Goal: Navigation & Orientation: Find specific page/section

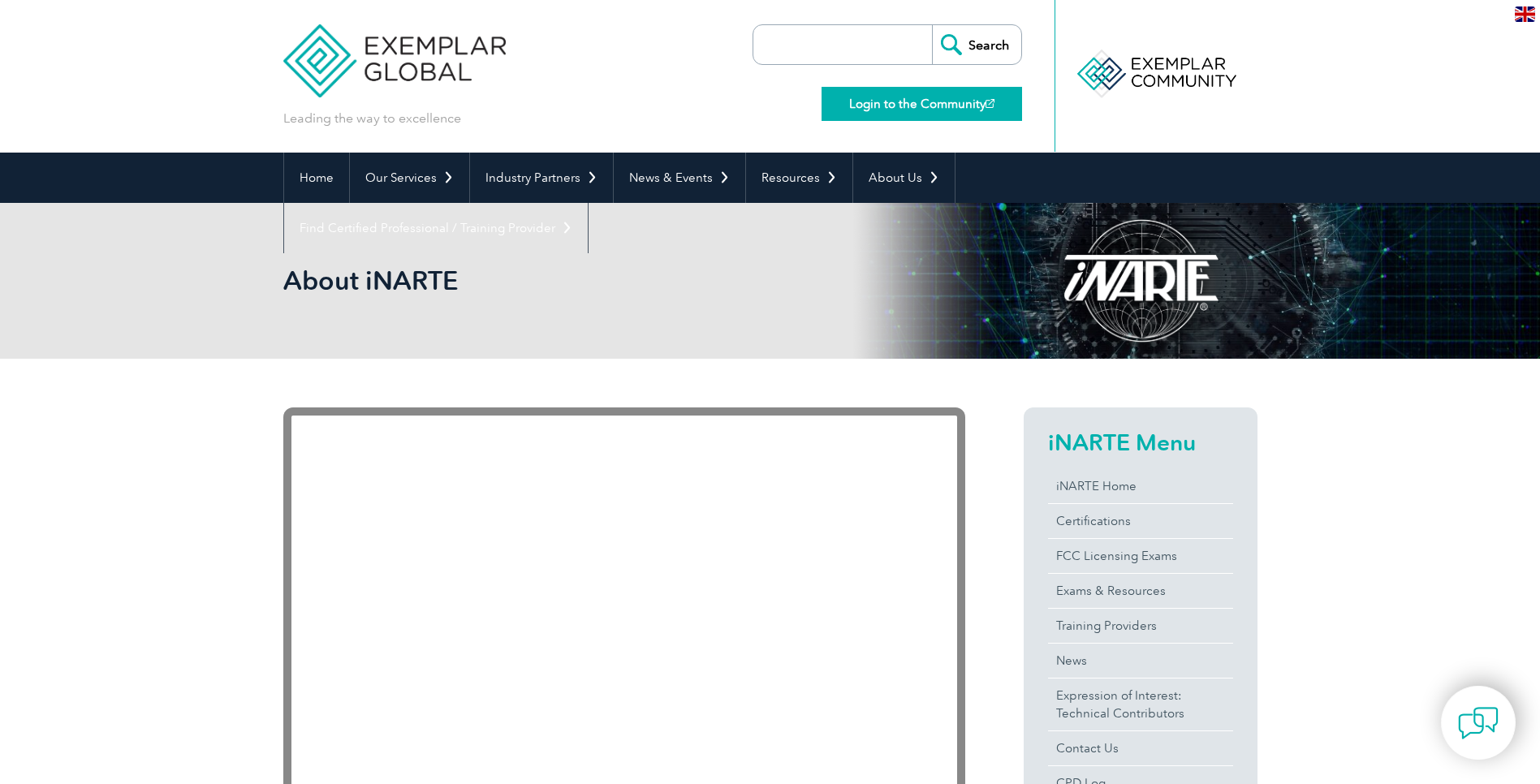
click at [887, 98] on link "Login to the Community" at bounding box center [922, 104] width 200 height 34
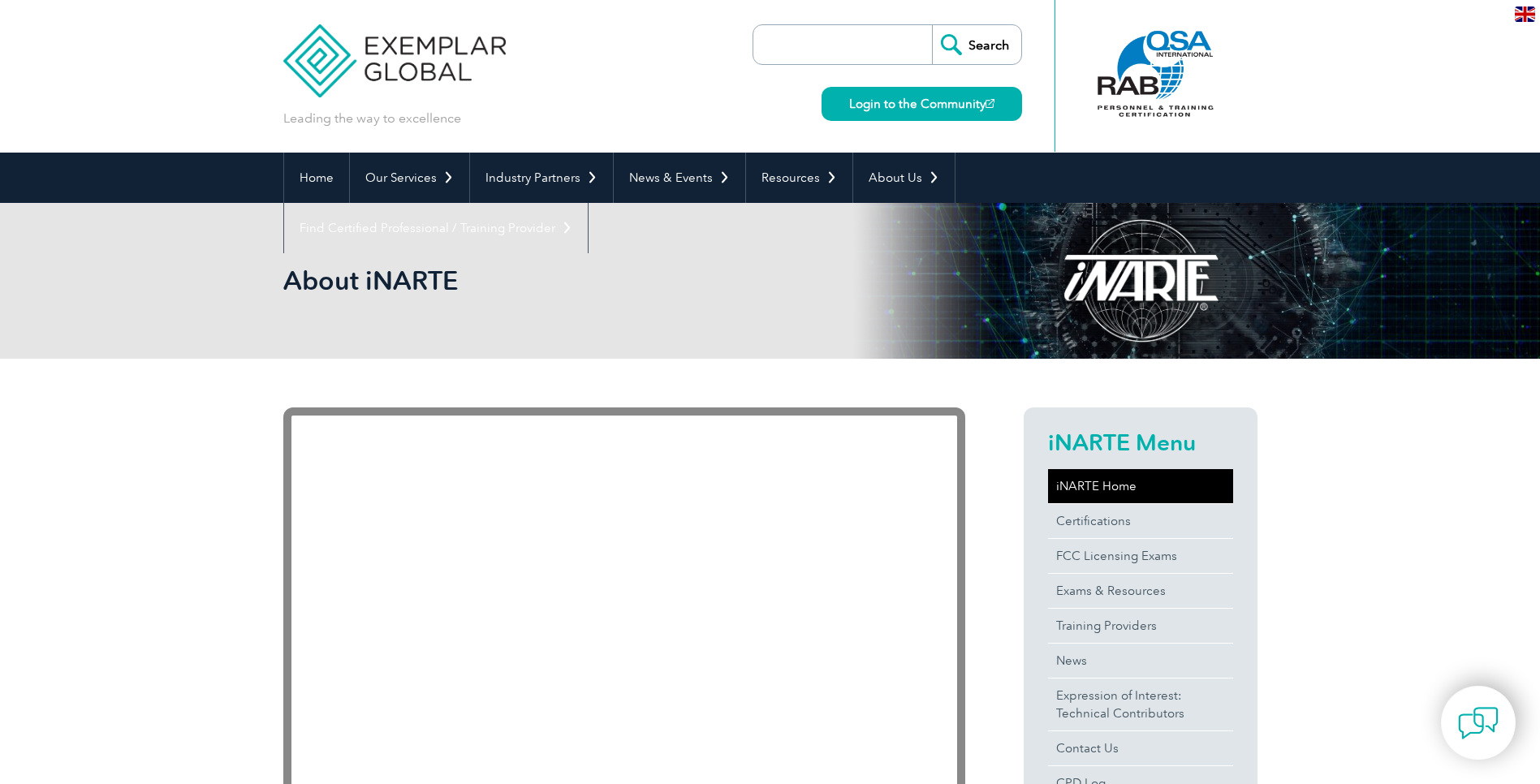
click at [1107, 482] on link "iNARTE Home" at bounding box center [1140, 486] width 185 height 34
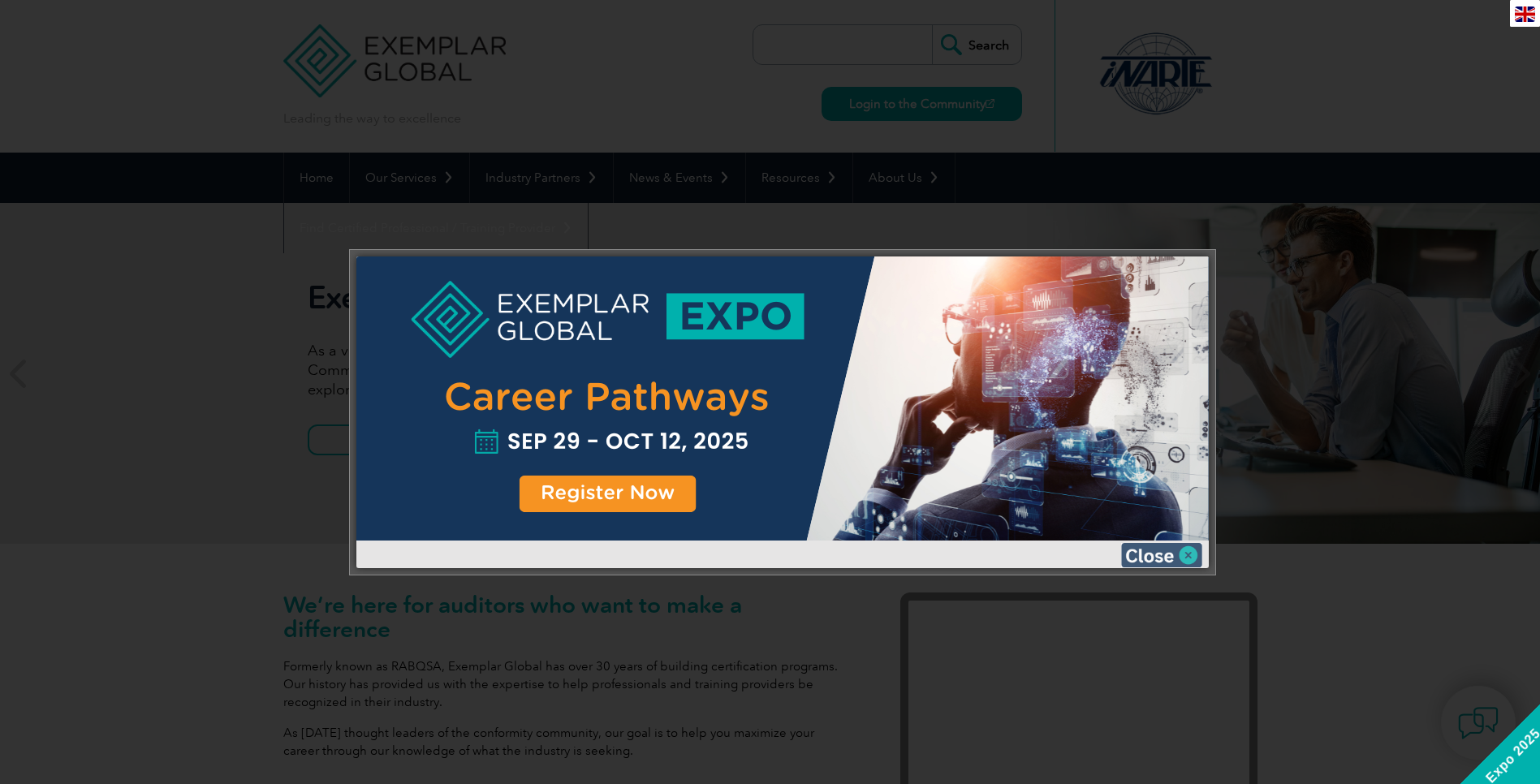
click at [1163, 551] on img at bounding box center [1162, 555] width 81 height 24
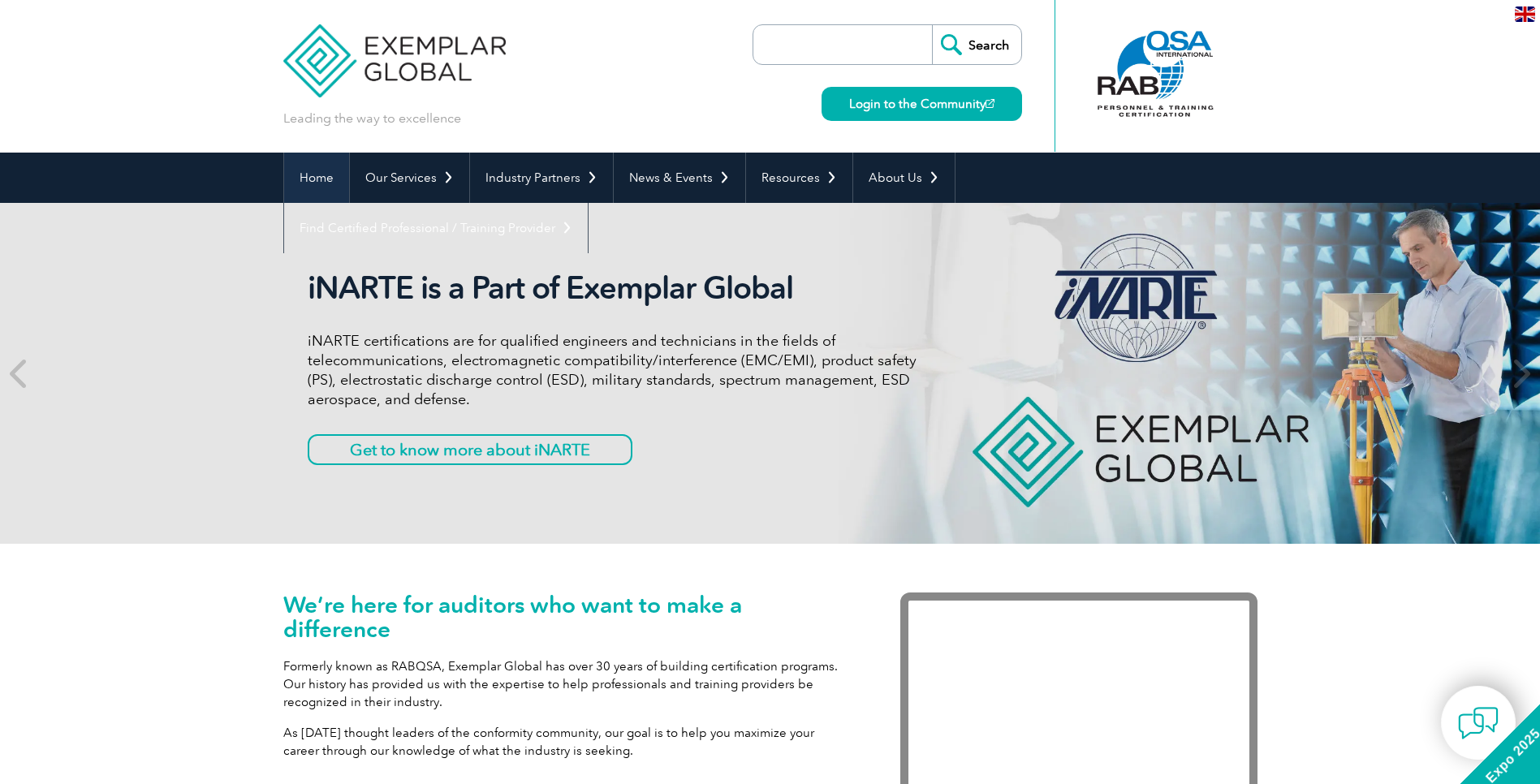
click at [294, 180] on link "Home" at bounding box center [317, 177] width 65 height 50
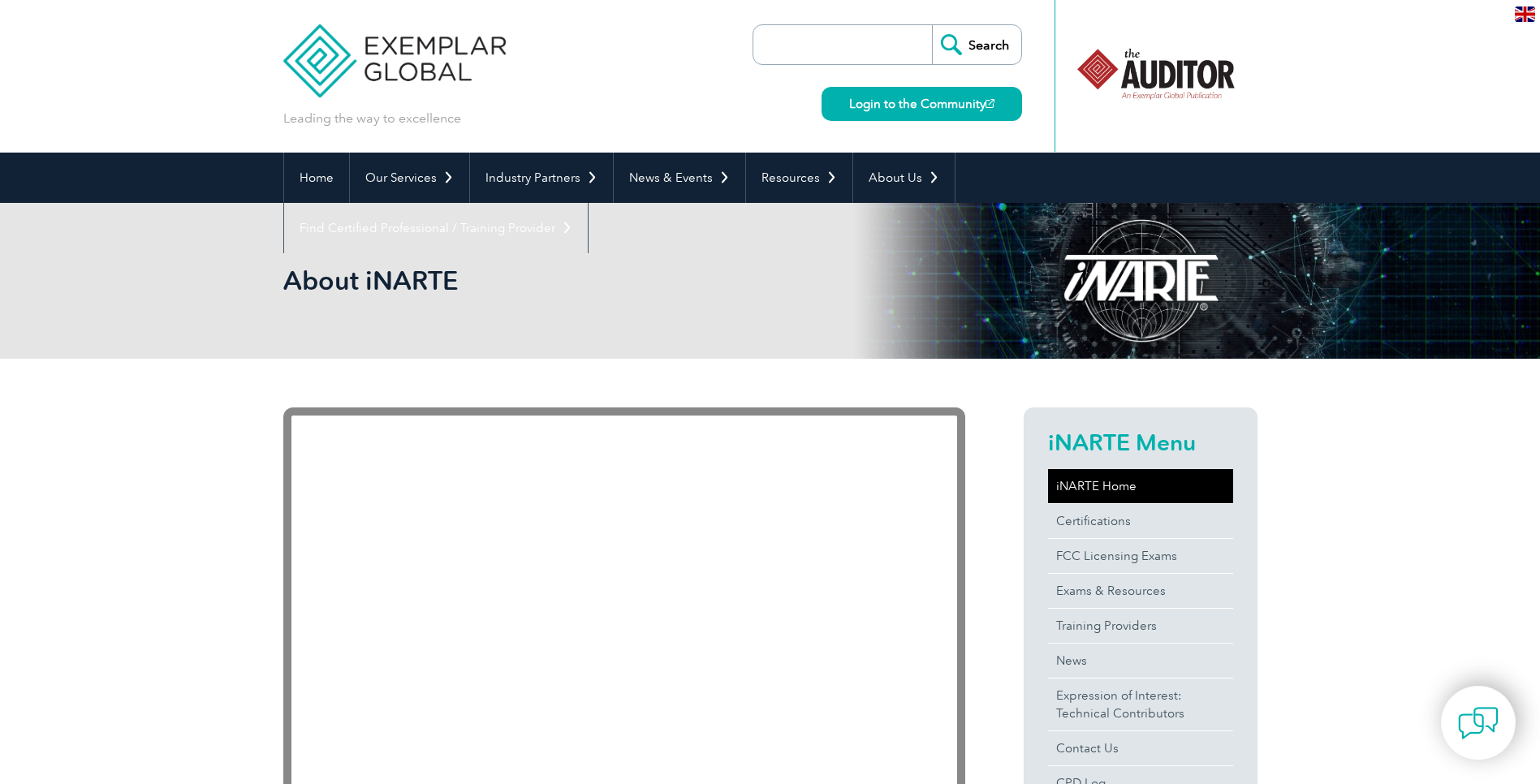
click at [1116, 485] on link "iNARTE Home" at bounding box center [1140, 486] width 185 height 34
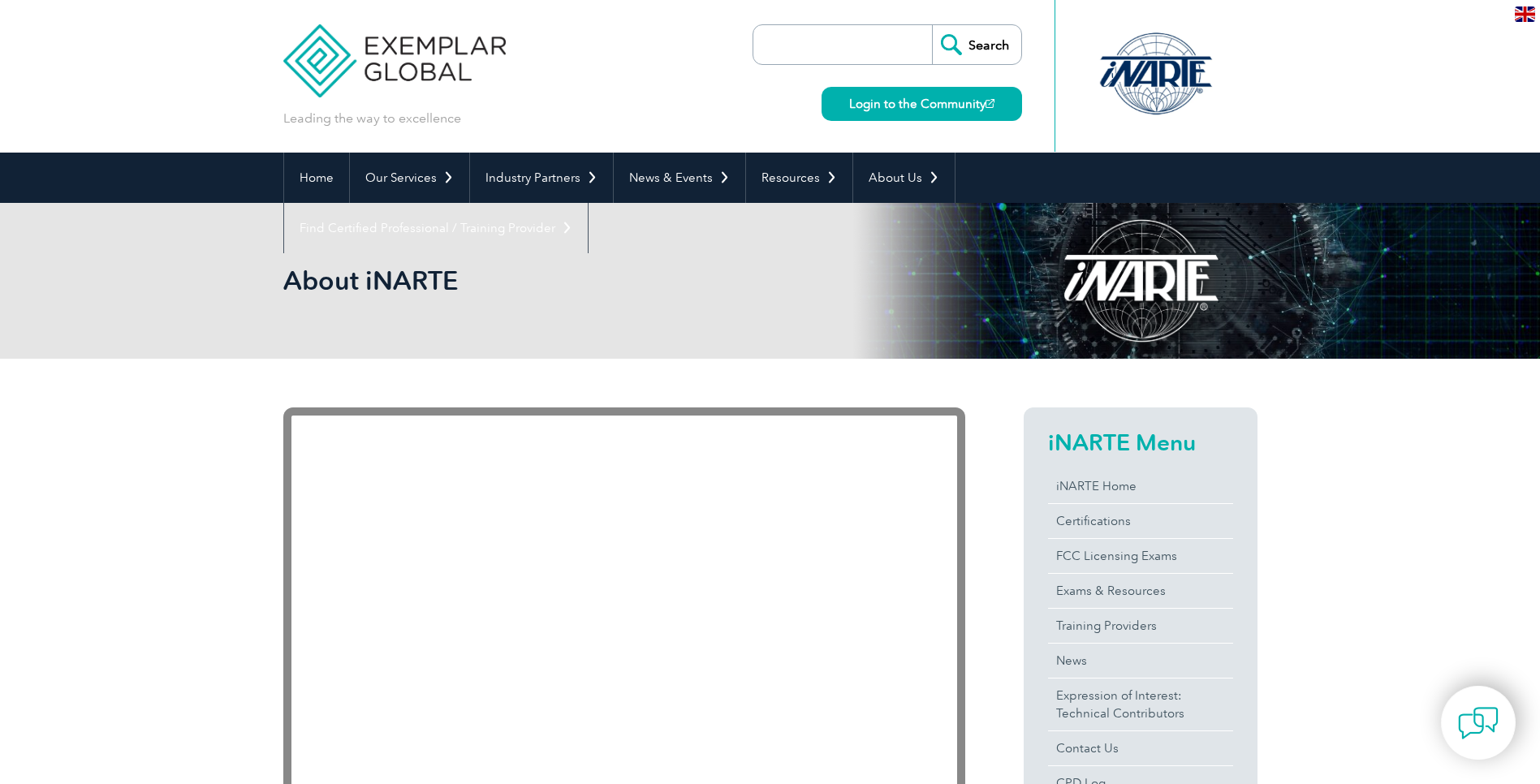
click at [1144, 77] on div at bounding box center [1156, 74] width 162 height 89
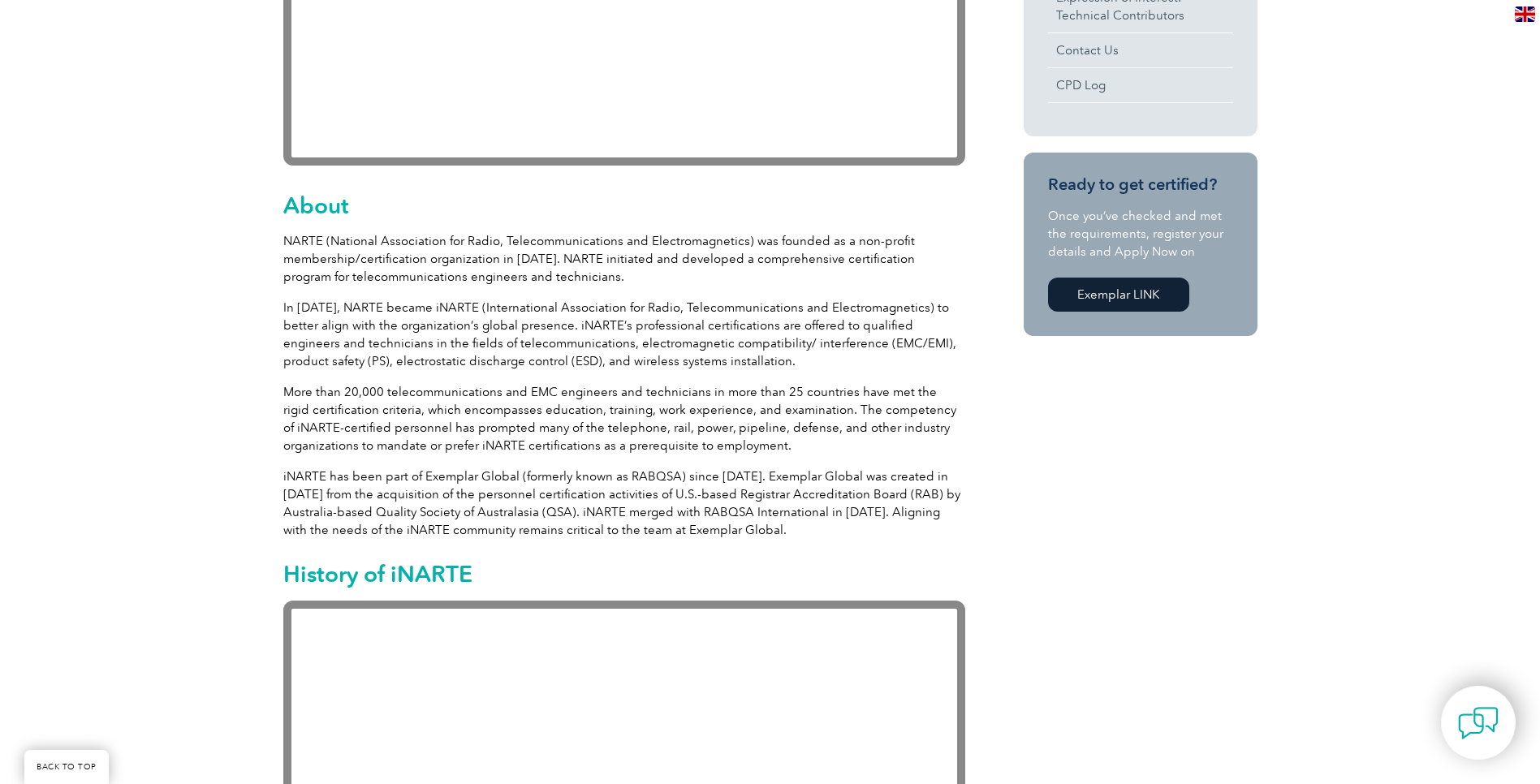
scroll to position [698, 0]
click at [1109, 284] on link "Exemplar LINK" at bounding box center [1118, 295] width 141 height 34
